Goal: Task Accomplishment & Management: Complete application form

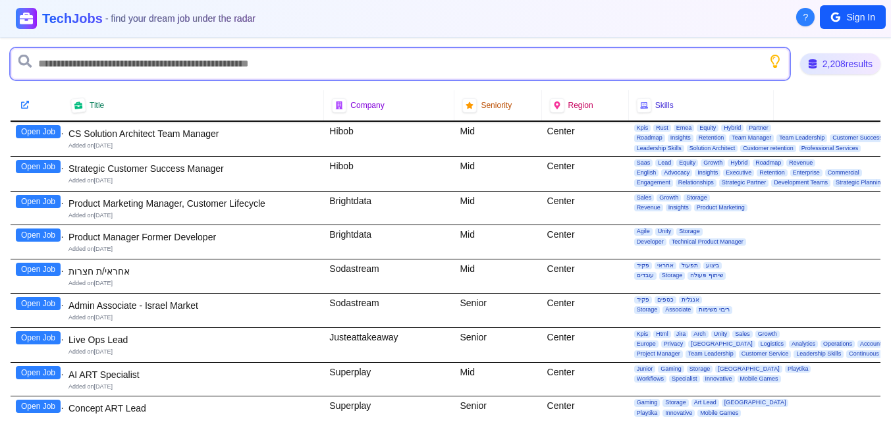
click at [168, 65] on input "text" at bounding box center [400, 64] width 779 height 32
type input "***"
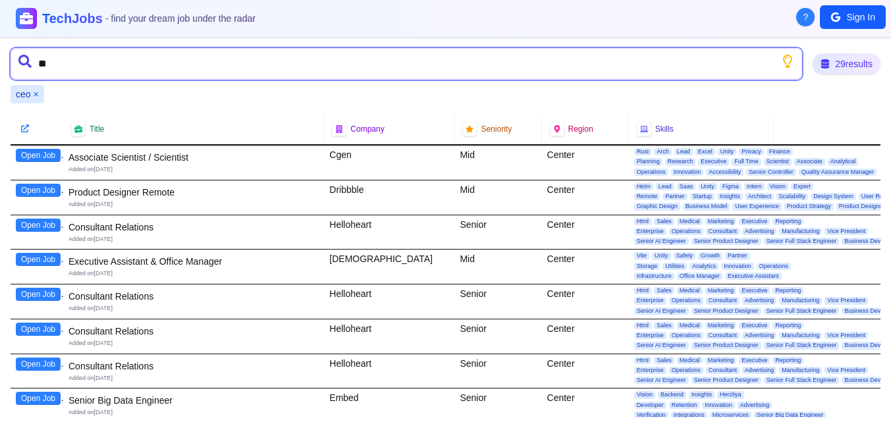
type input "*"
type input "*********"
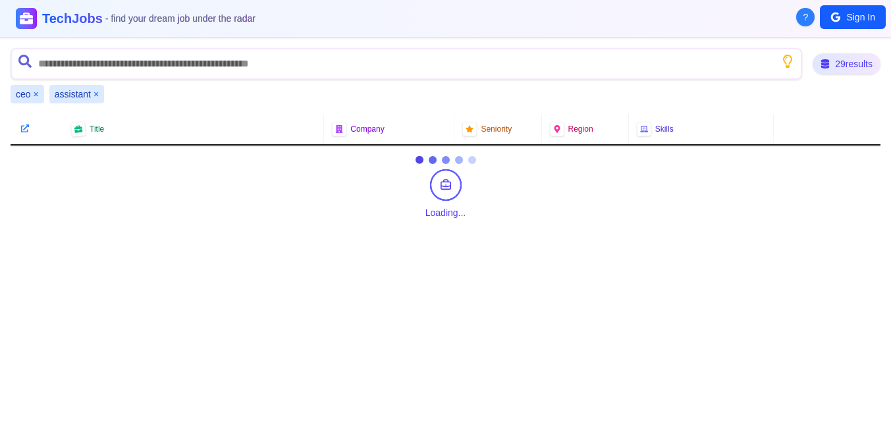
click at [36, 97] on button "×" at bounding box center [36, 94] width 5 height 13
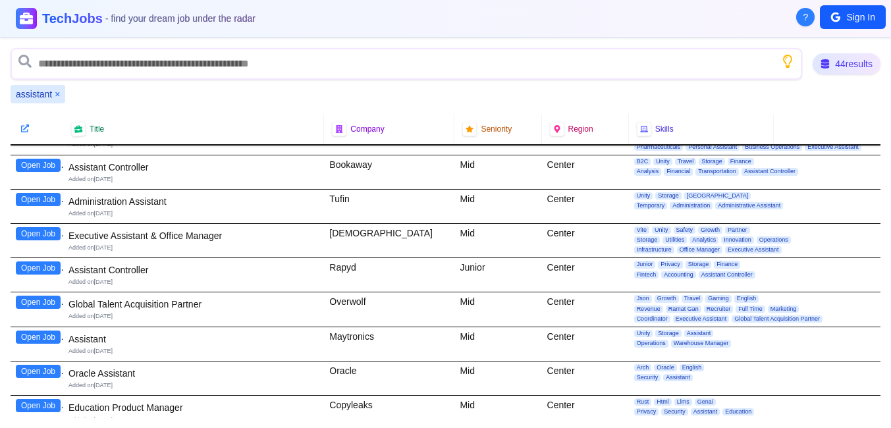
scroll to position [167, 0]
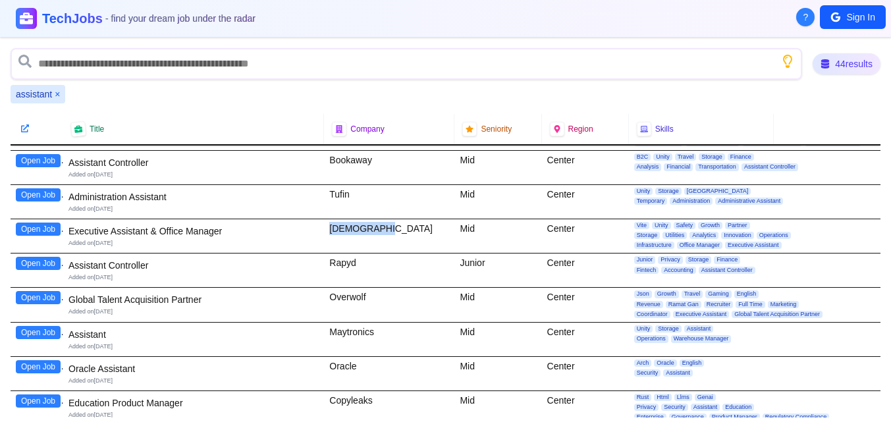
drag, startPoint x: 328, startPoint y: 226, endPoint x: 386, endPoint y: 219, distance: 58.4
click at [386, 219] on div "[DEMOGRAPHIC_DATA]" at bounding box center [389, 236] width 130 height 34
drag, startPoint x: 327, startPoint y: 228, endPoint x: 397, endPoint y: 229, distance: 70.5
click at [397, 229] on div "[DEMOGRAPHIC_DATA]" at bounding box center [389, 236] width 130 height 34
copy div "[DEMOGRAPHIC_DATA]"
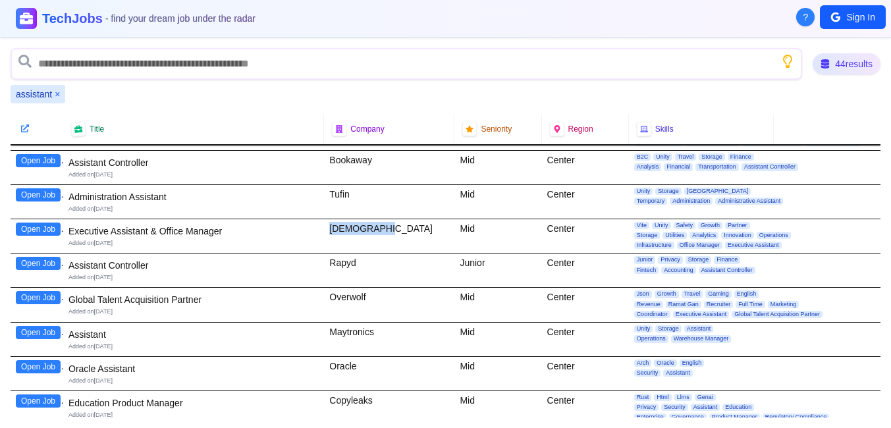
click at [29, 228] on button "Open Job" at bounding box center [38, 229] width 45 height 13
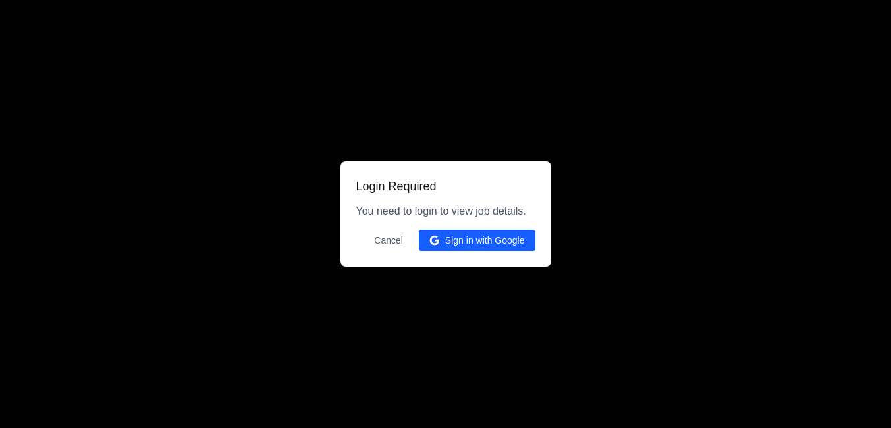
click at [444, 247] on button "Sign in with Google" at bounding box center [477, 240] width 117 height 21
click at [467, 237] on button "Sign in with Google" at bounding box center [477, 240] width 117 height 21
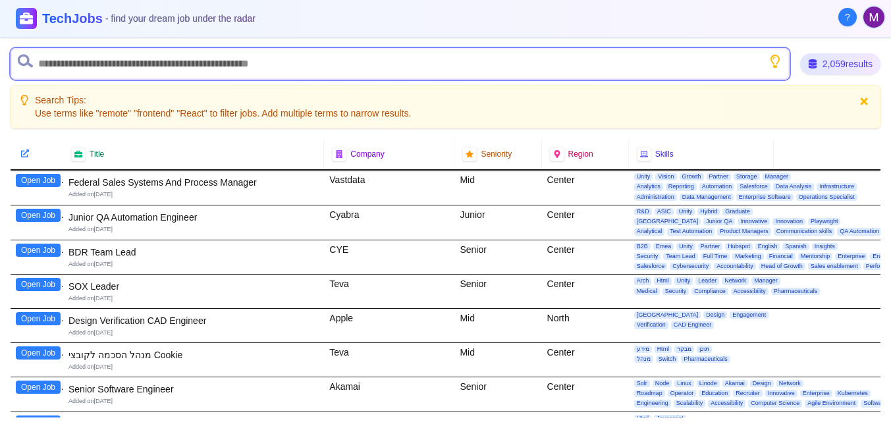
click at [103, 59] on input "text" at bounding box center [400, 64] width 779 height 32
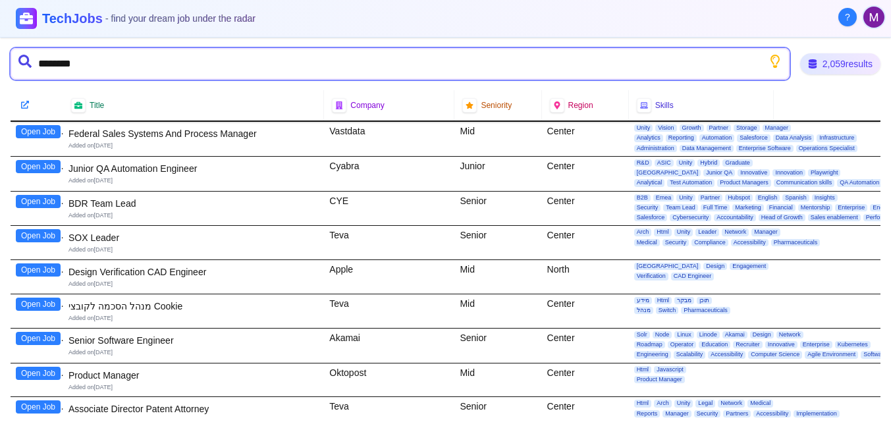
type input "*********"
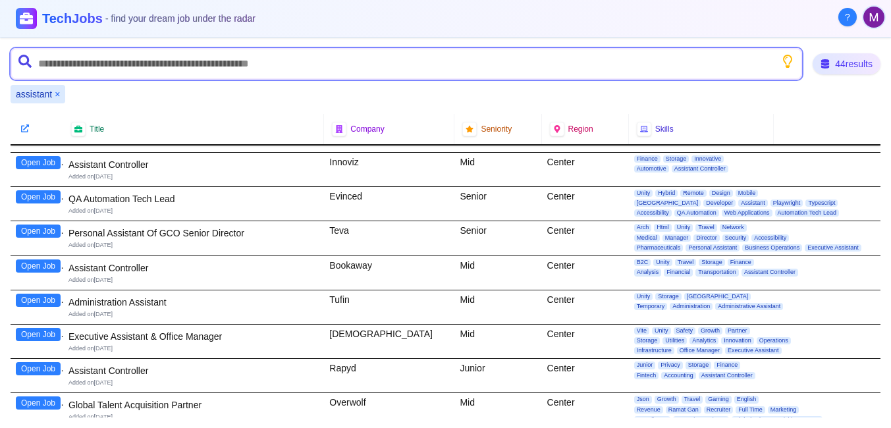
scroll to position [62, 0]
